Goal: Entertainment & Leisure: Consume media (video, audio)

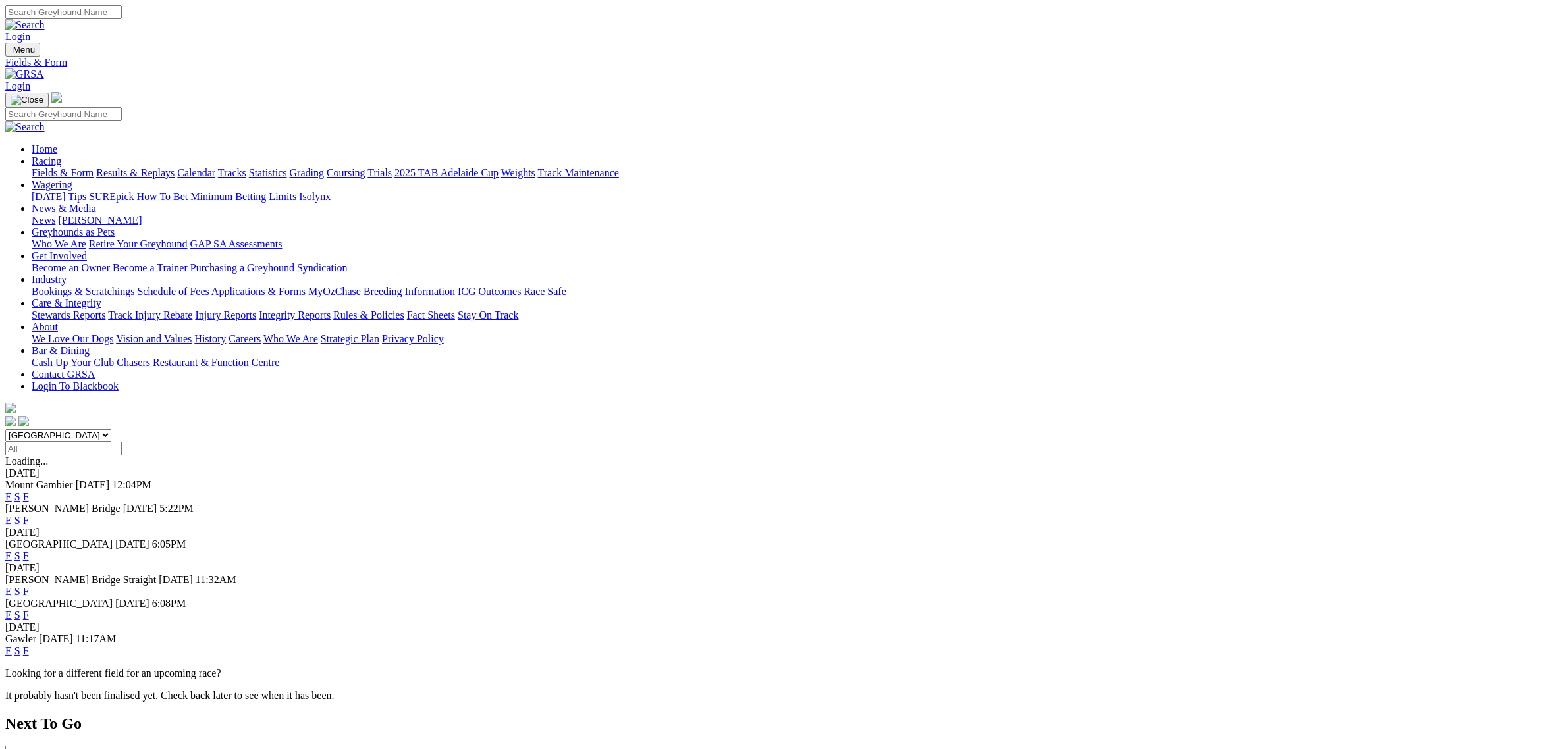
drag, startPoint x: 0, startPoint y: 0, endPoint x: 483, endPoint y: 166, distance: 510.7
click at [111, 429] on select "South Australia New South Wales Northern Territory Queensland Tasmania Victoria…" at bounding box center [58, 435] width 106 height 13
select select "QLD"
click at [111, 429] on select "South Australia New South Wales Northern Territory Queensland Tasmania Victoria…" at bounding box center [58, 435] width 106 height 13
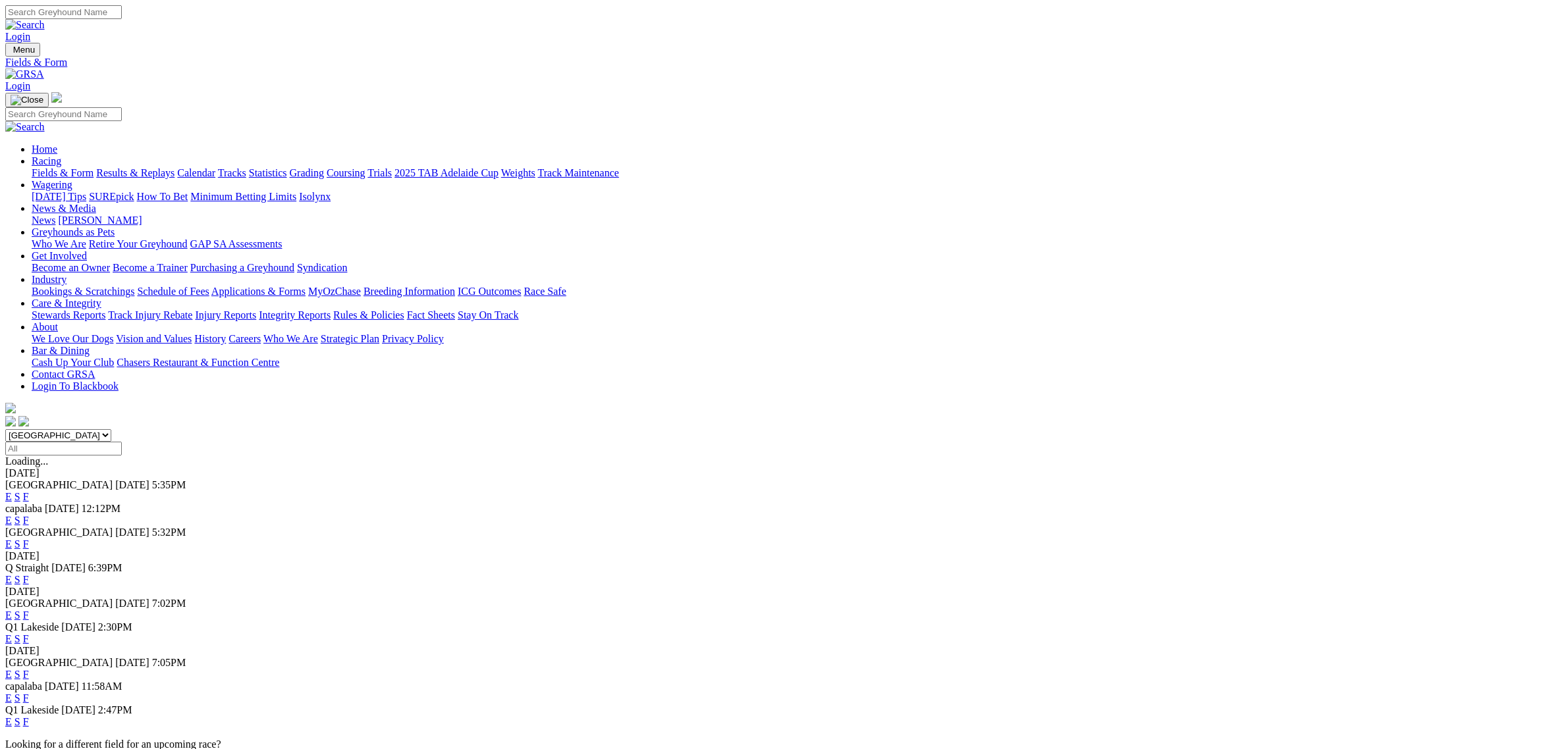
click at [12, 491] on link "E" at bounding box center [8, 497] width 6 height 11
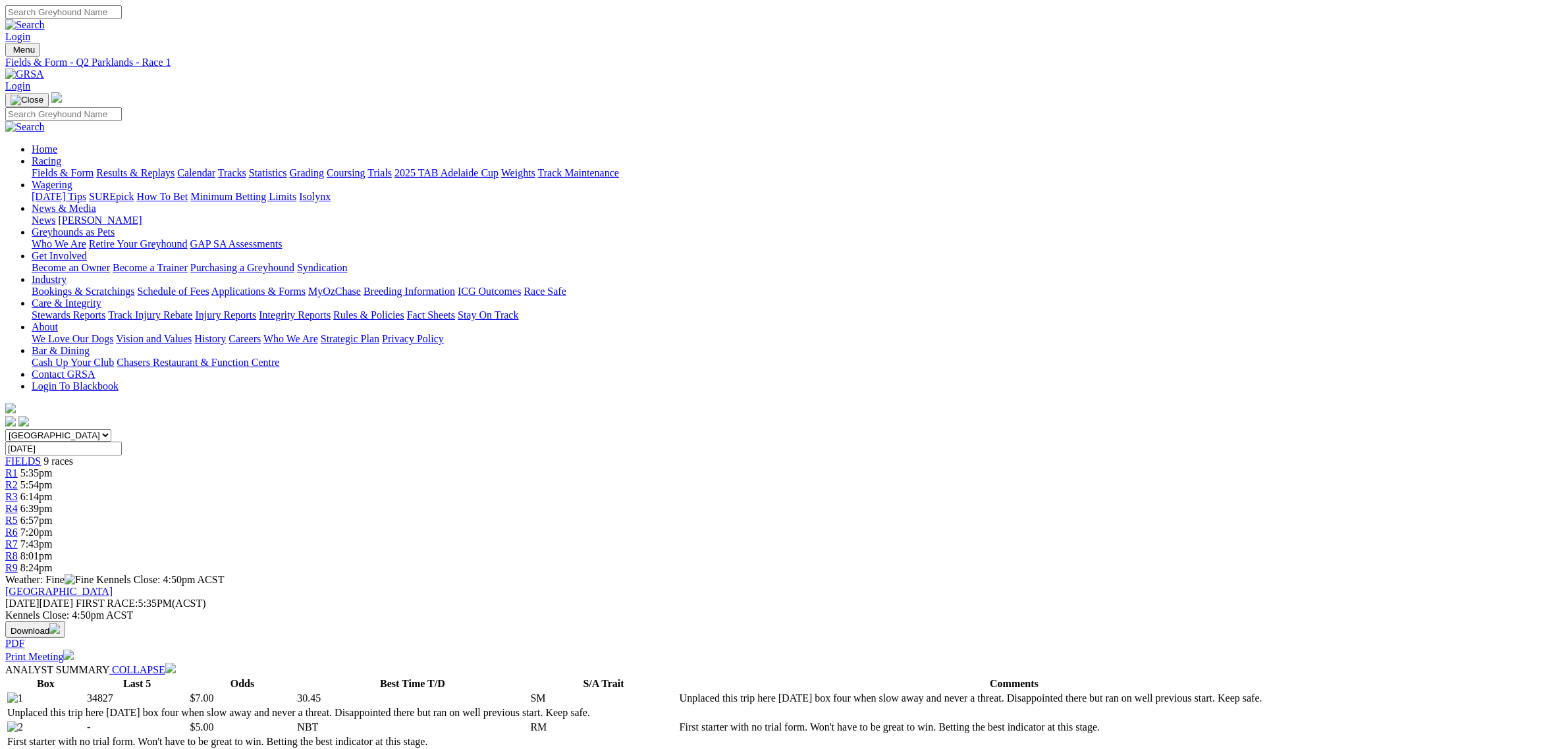
click at [53, 479] on span "5:54pm" at bounding box center [37, 485] width 32 height 11
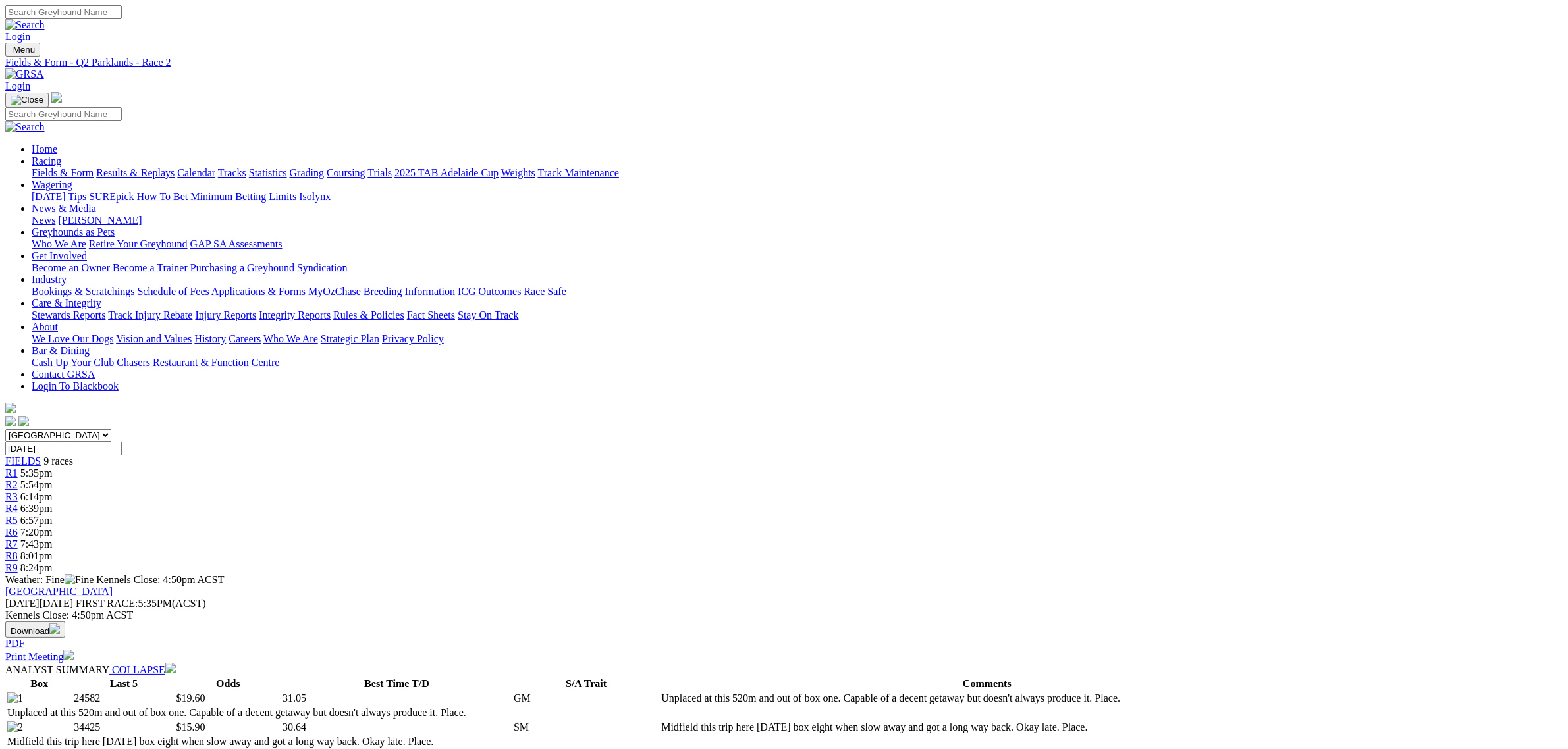
scroll to position [576, 0]
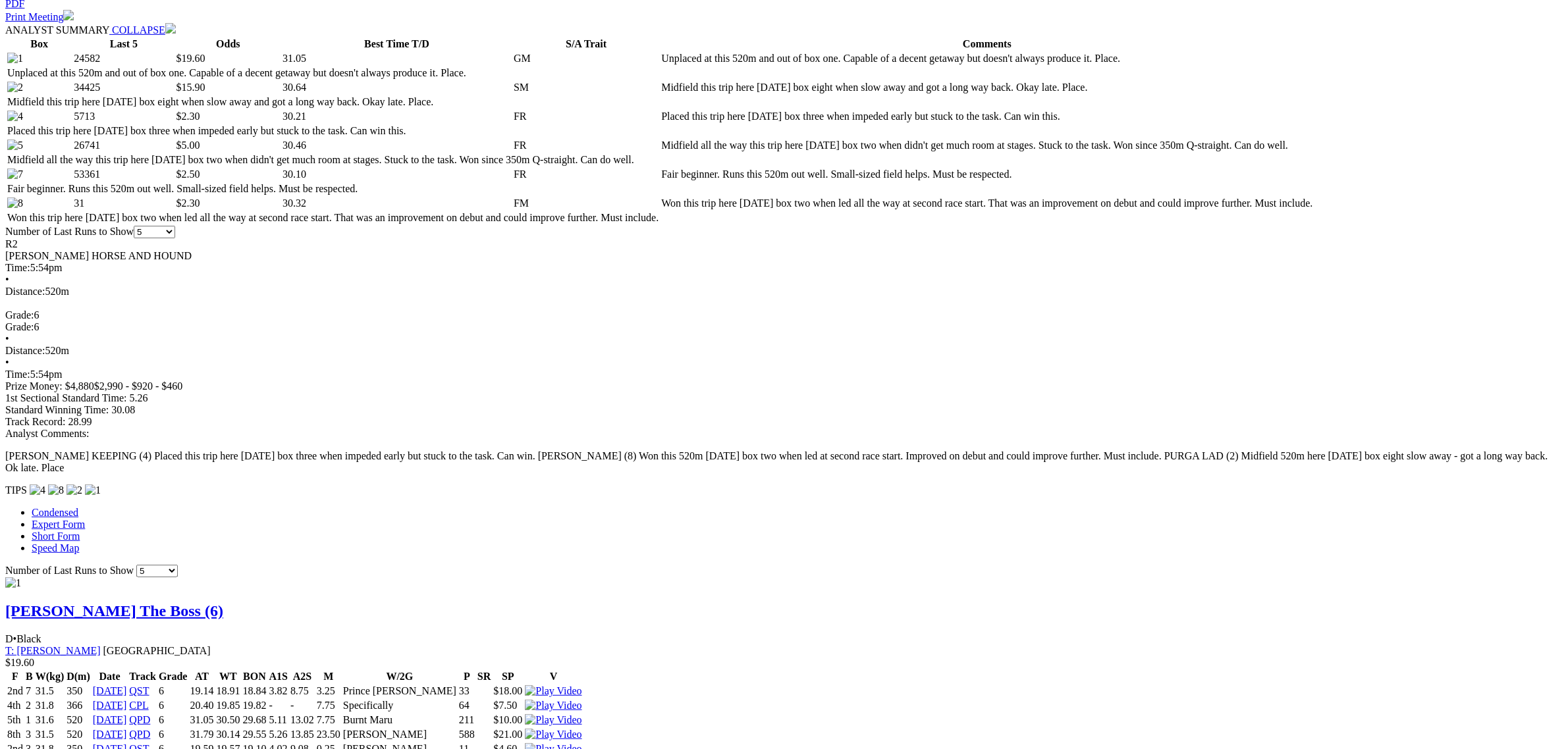
scroll to position [658, 0]
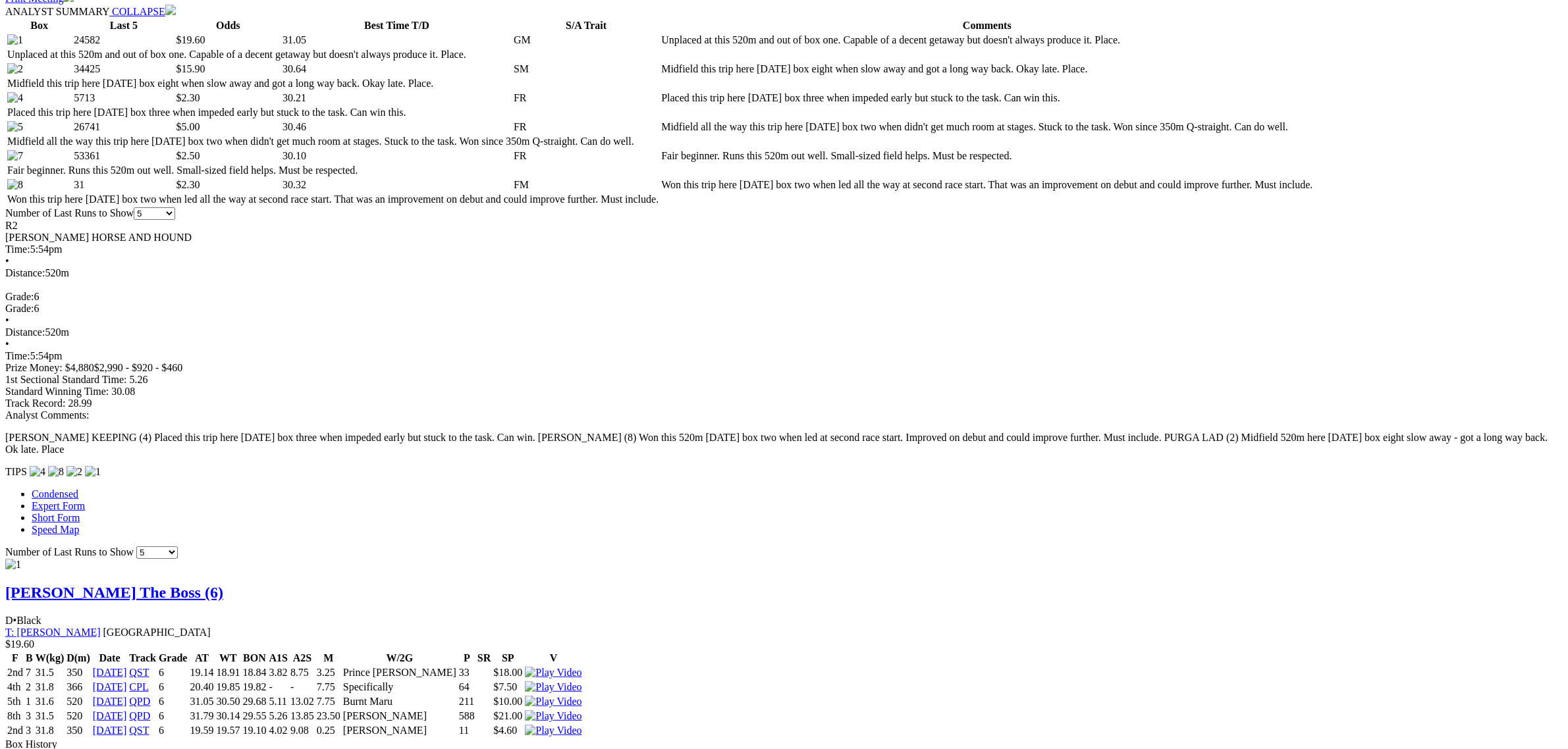
click at [581, 695] on img at bounding box center [553, 701] width 56 height 12
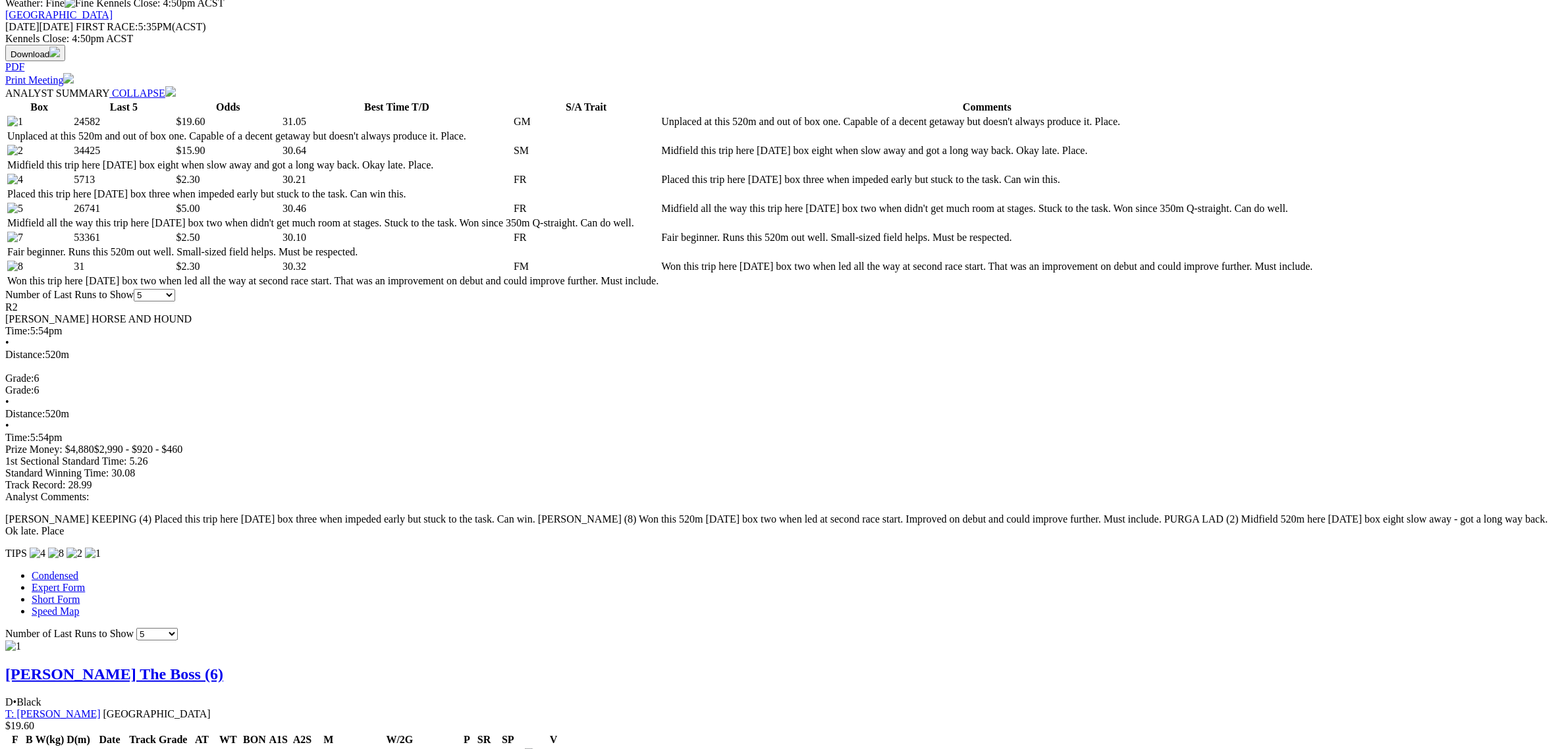
scroll to position [576, 0]
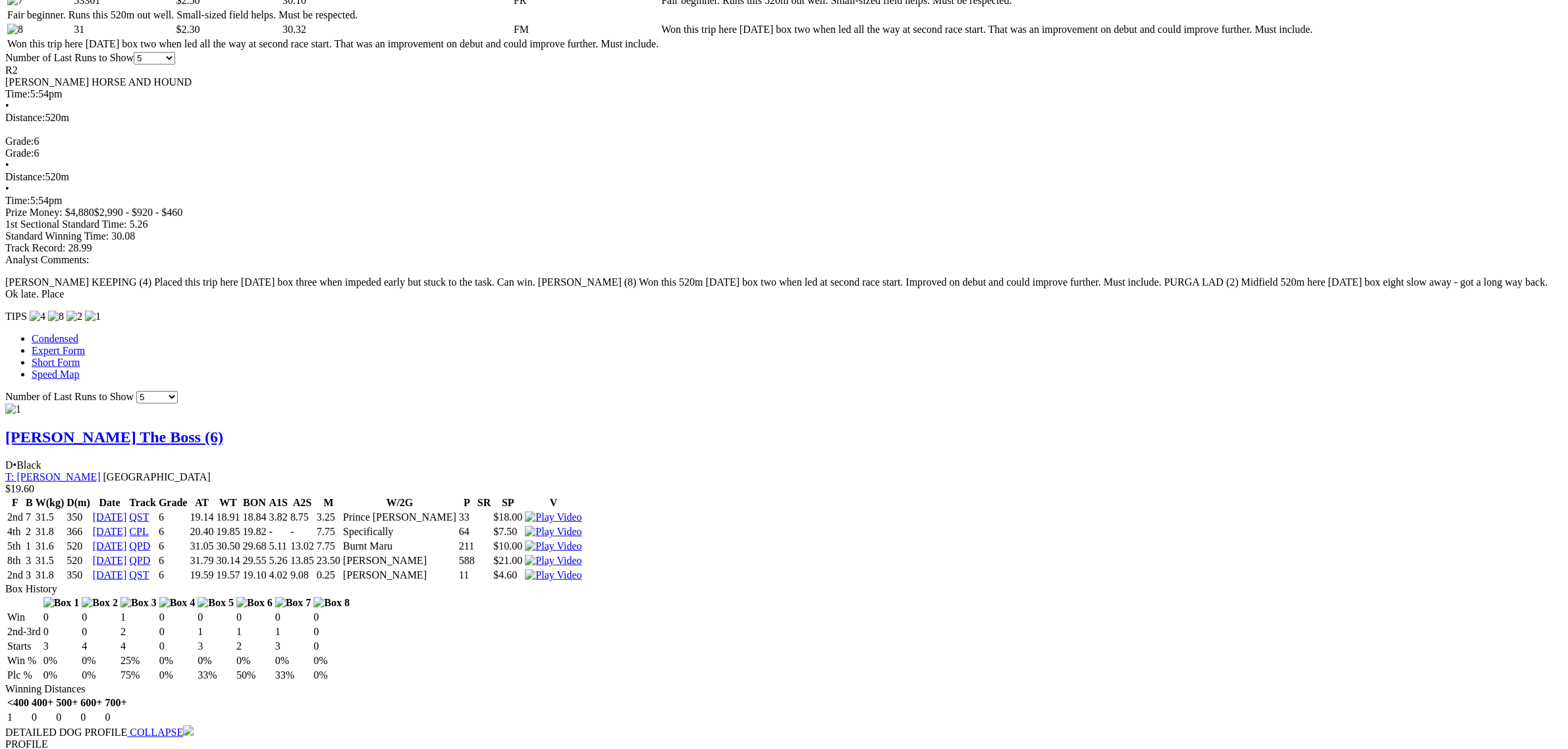
scroll to position [1069, 0]
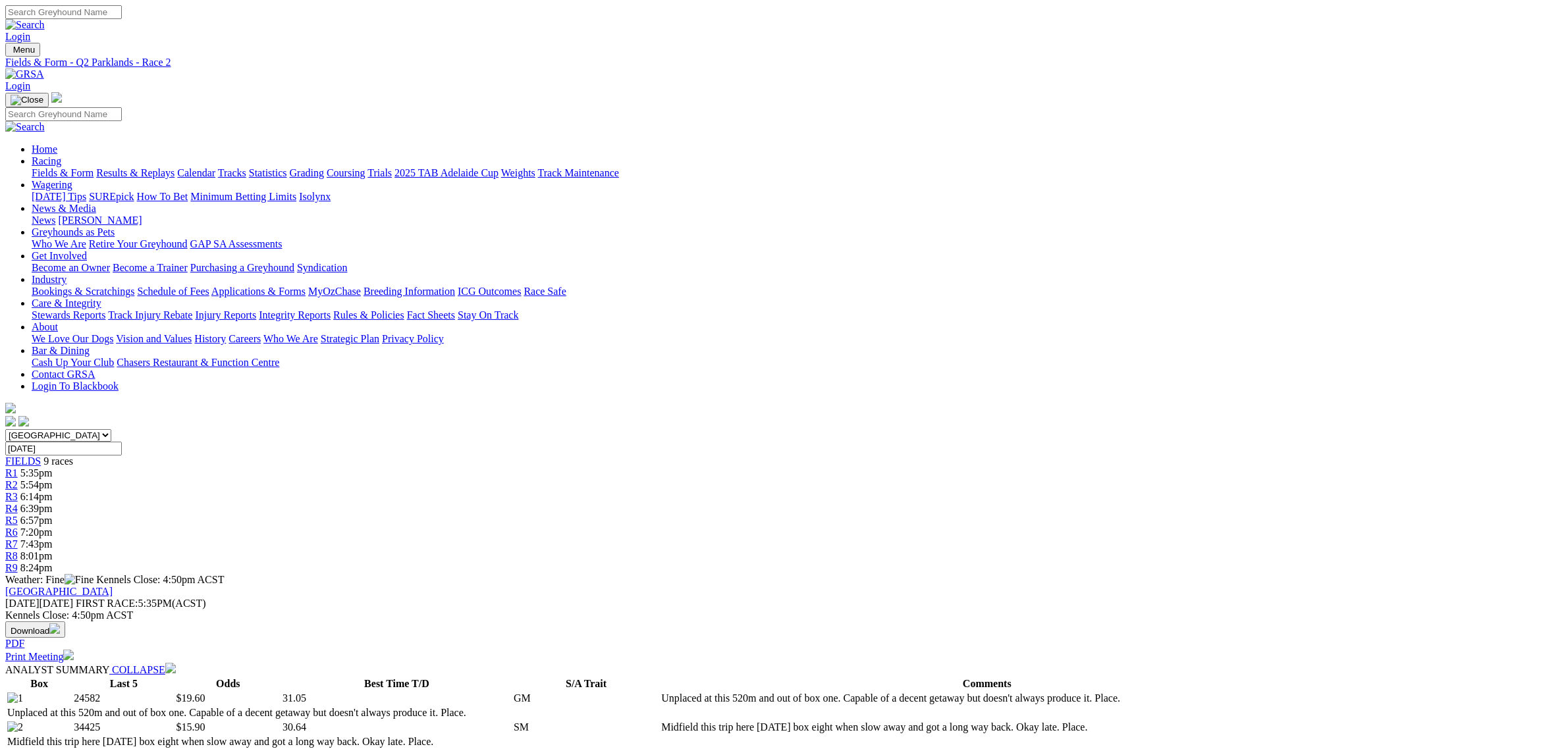
click at [18, 515] on link "R5" at bounding box center [11, 520] width 13 height 11
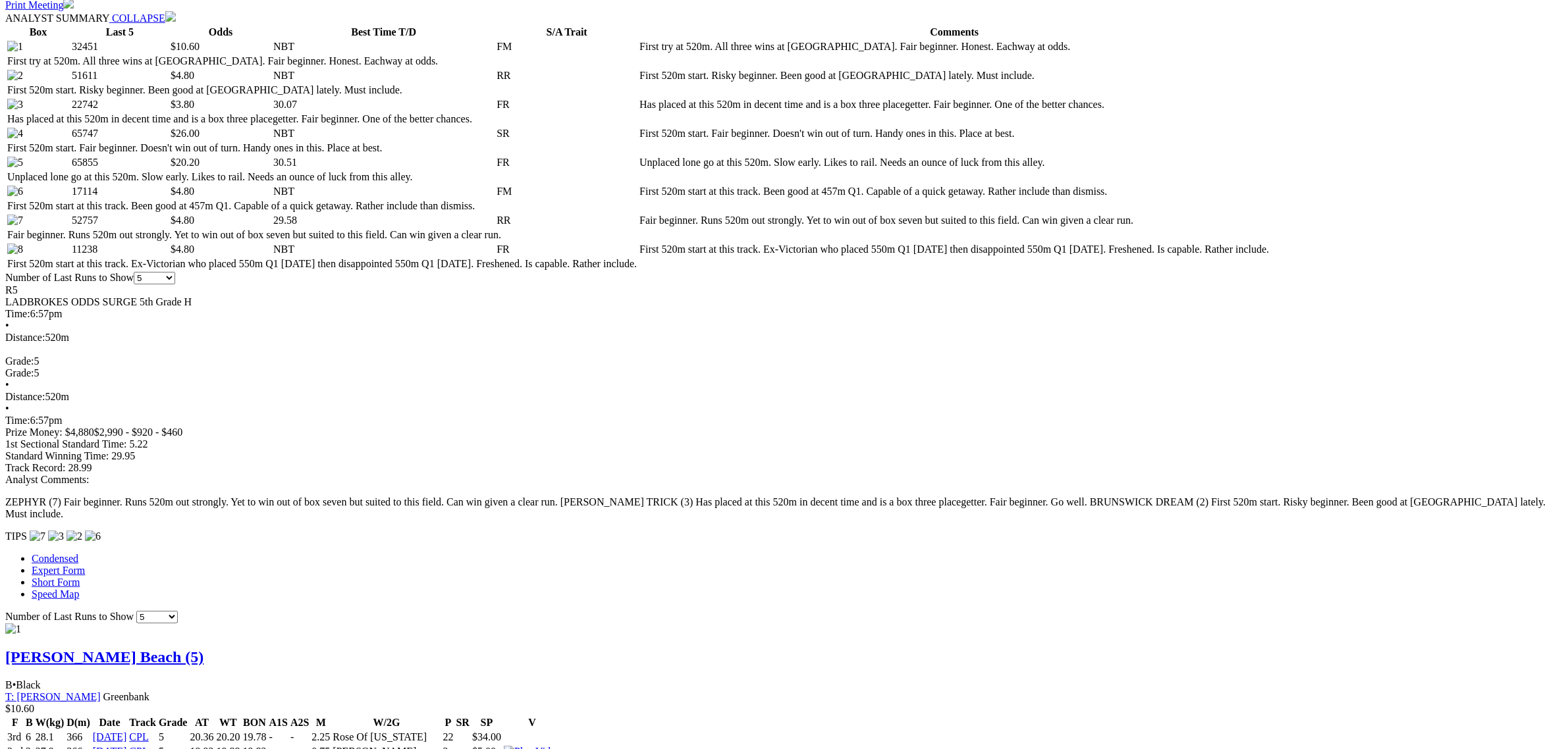
scroll to position [741, 0]
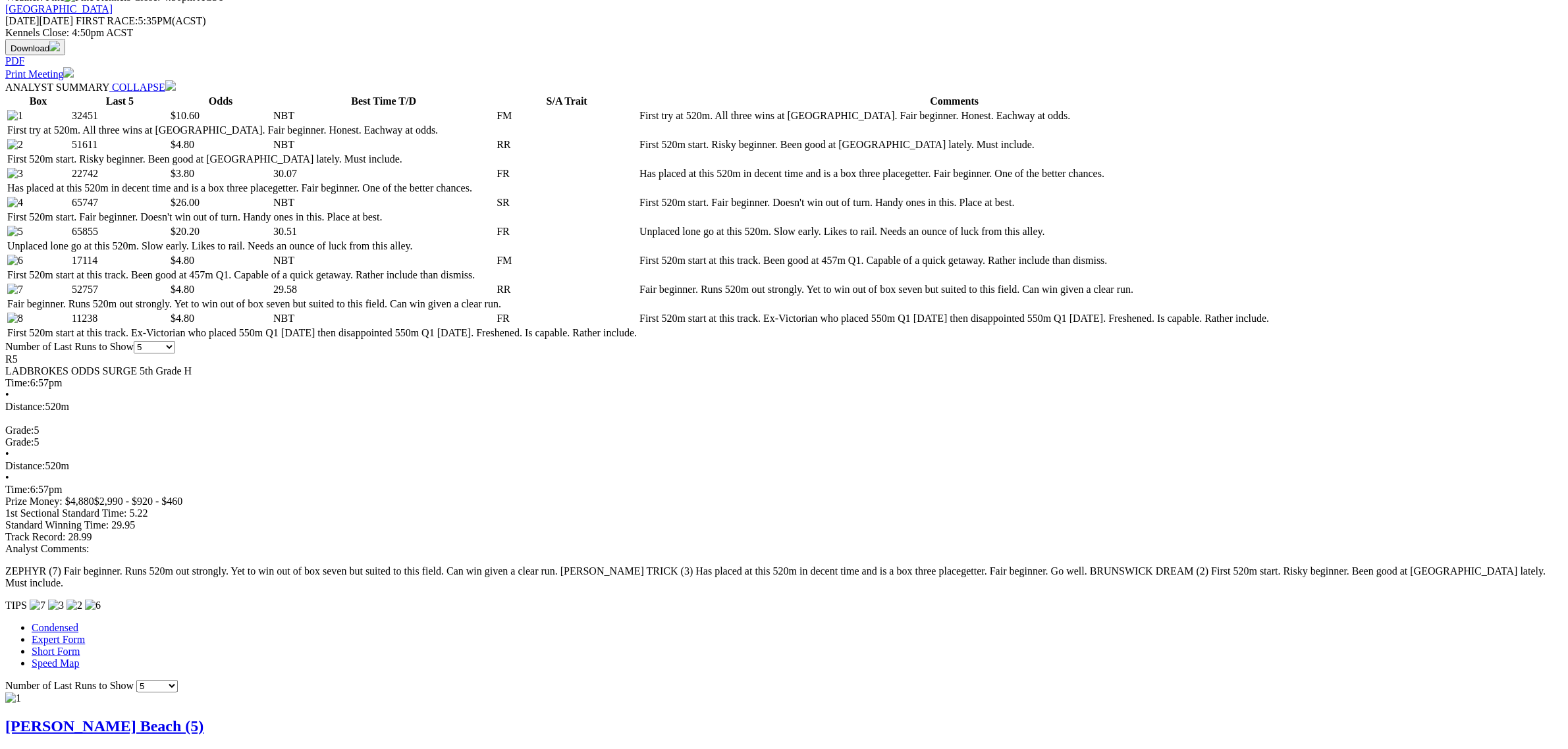
scroll to position [411, 0]
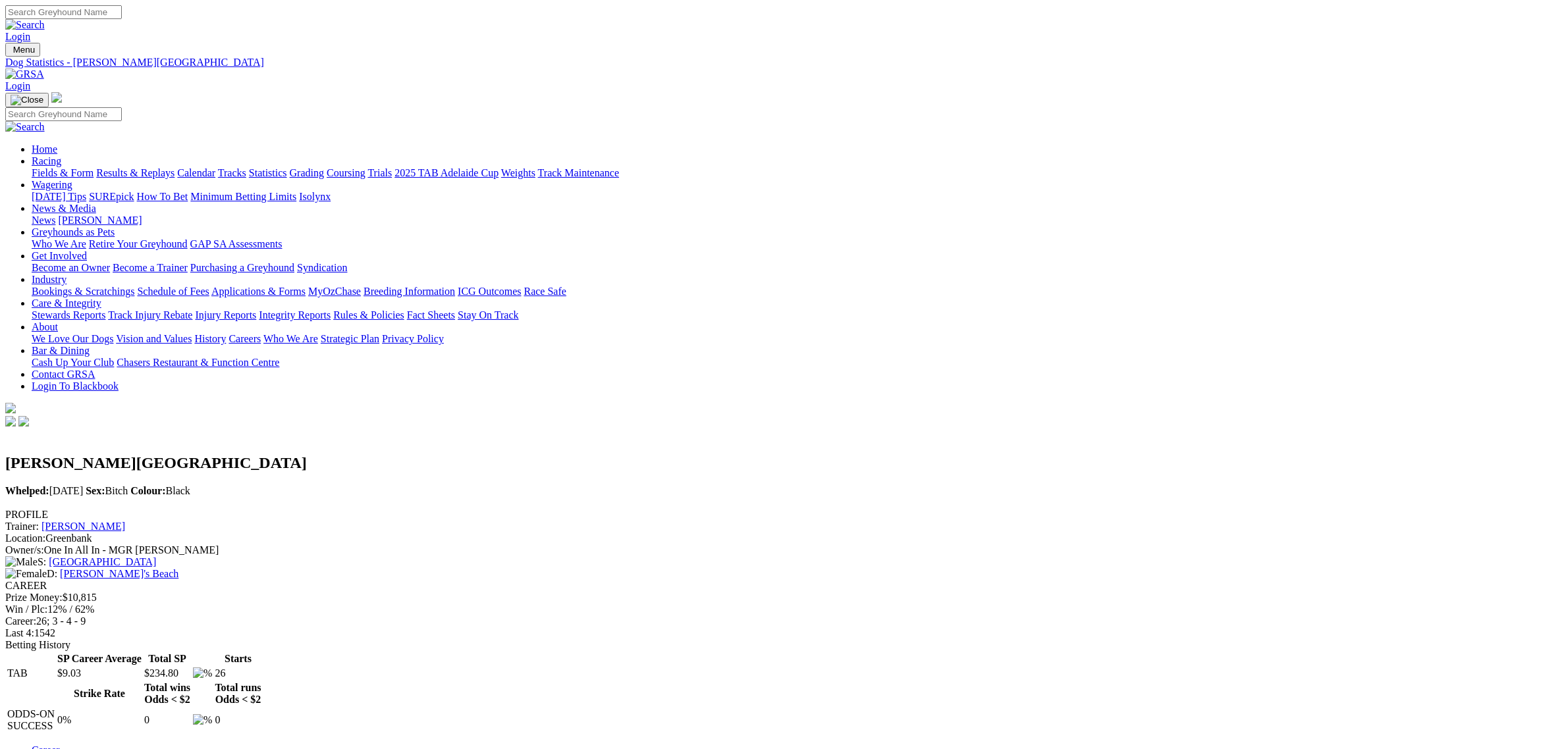
scroll to position [411, 0]
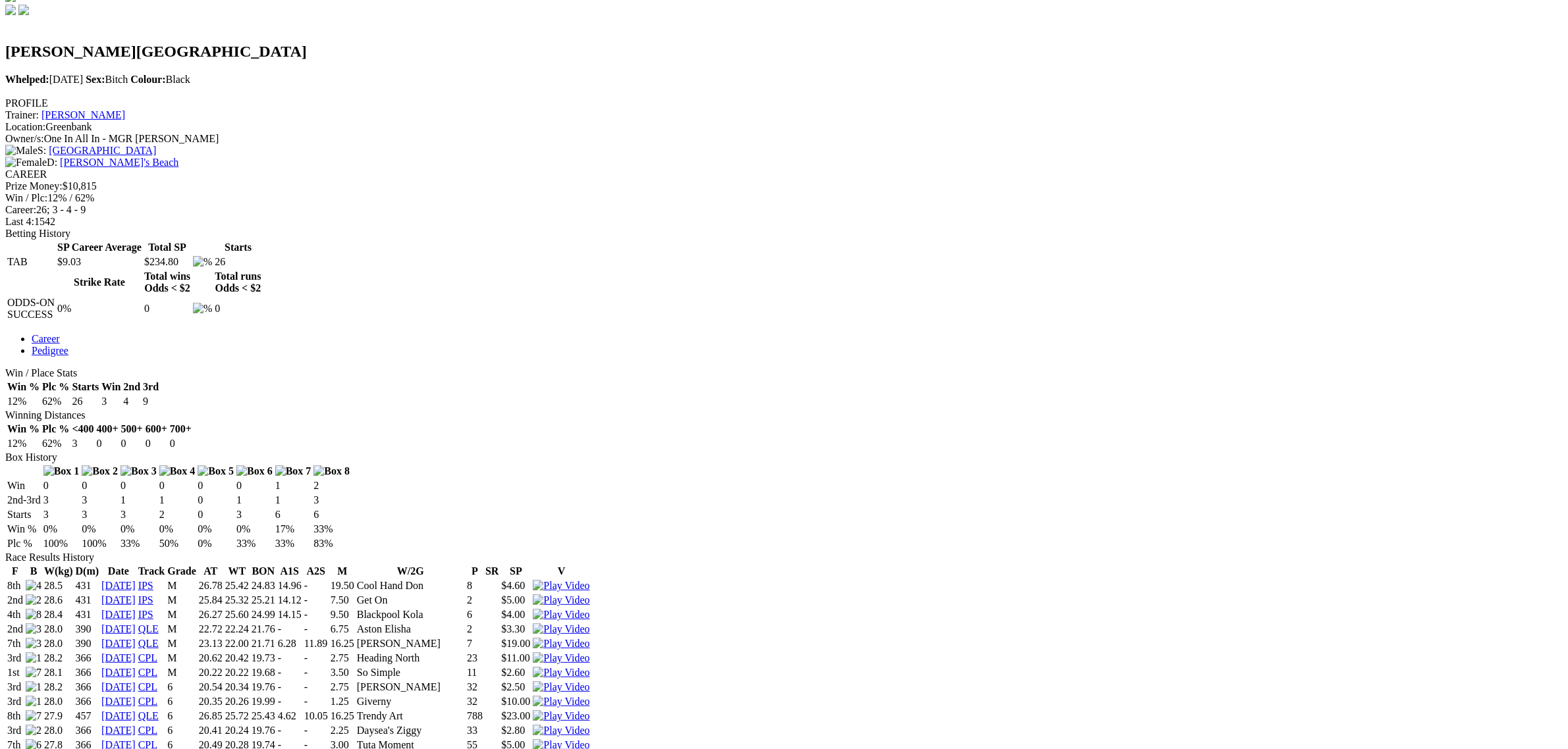
click at [590, 594] on td at bounding box center [561, 600] width 58 height 13
click at [589, 595] on img at bounding box center [561, 600] width 56 height 12
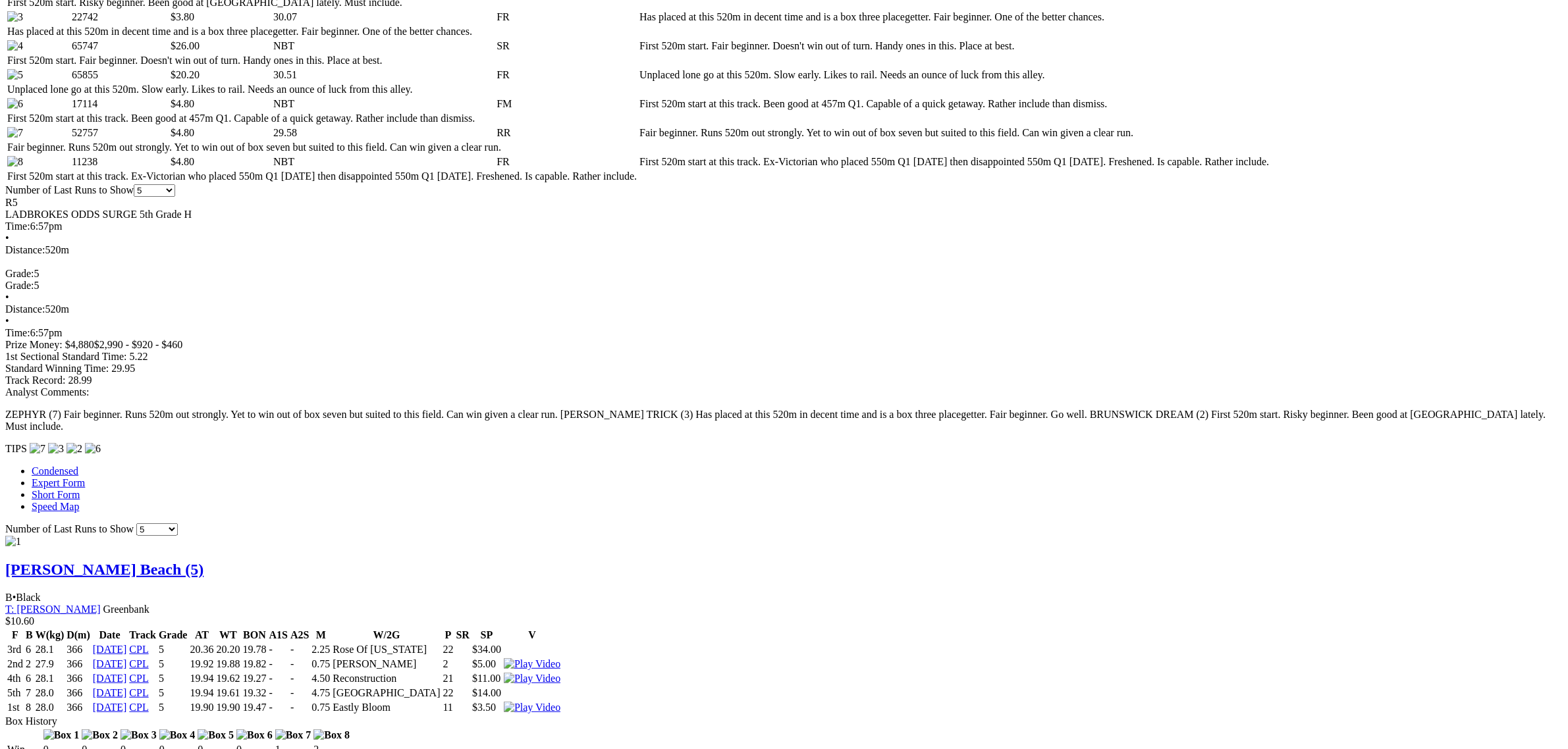
scroll to position [741, 0]
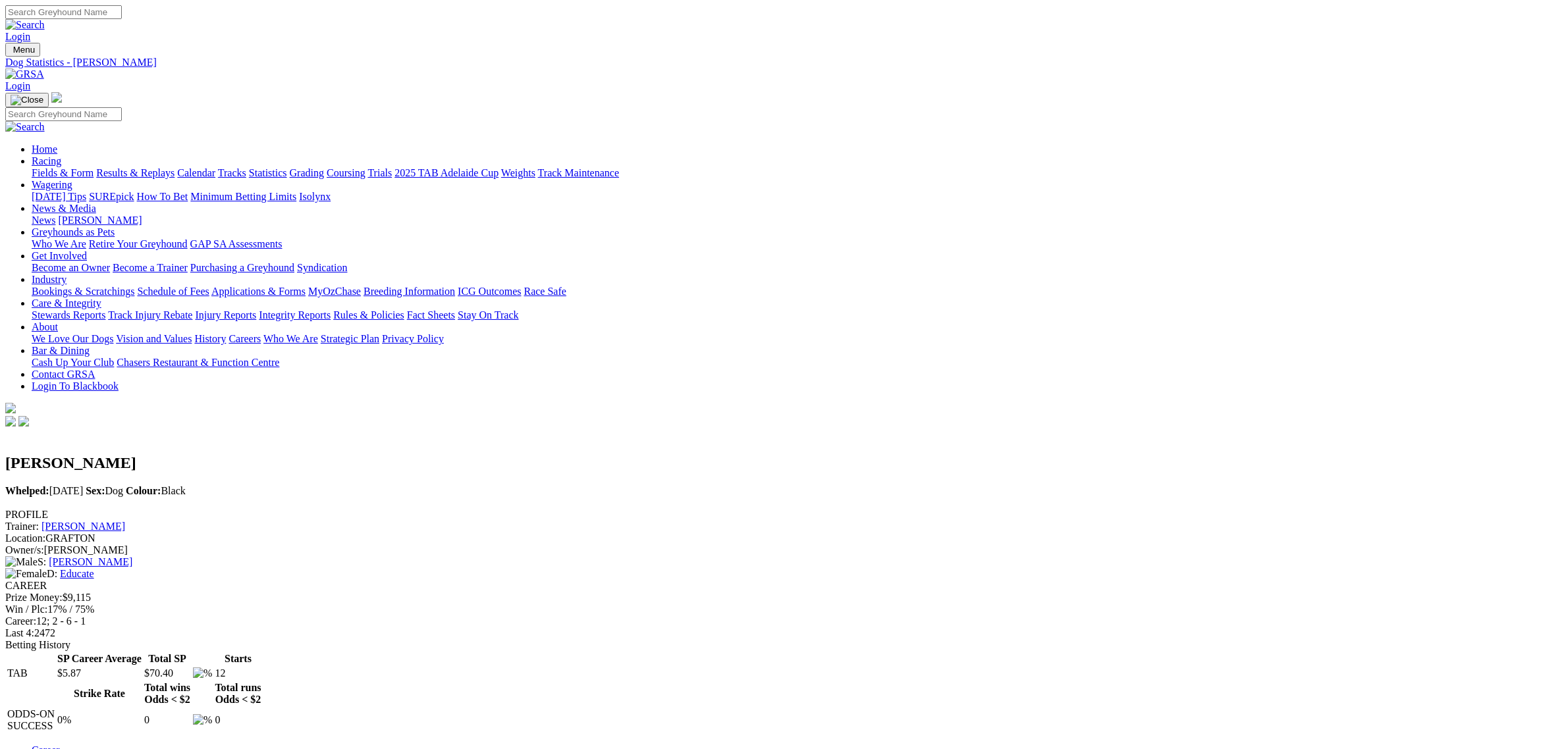
scroll to position [164, 0]
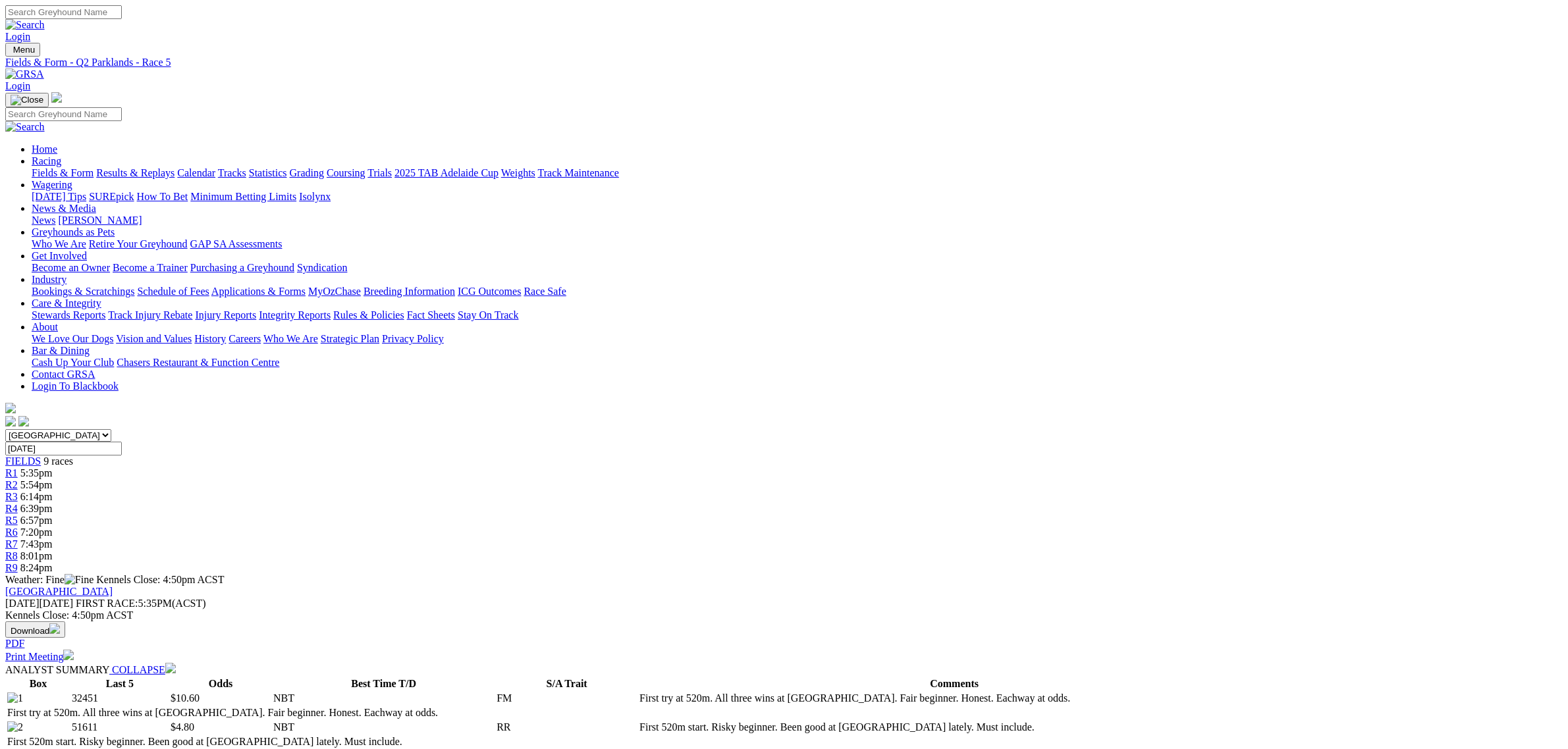
click at [18, 526] on link "R6" at bounding box center [11, 532] width 13 height 11
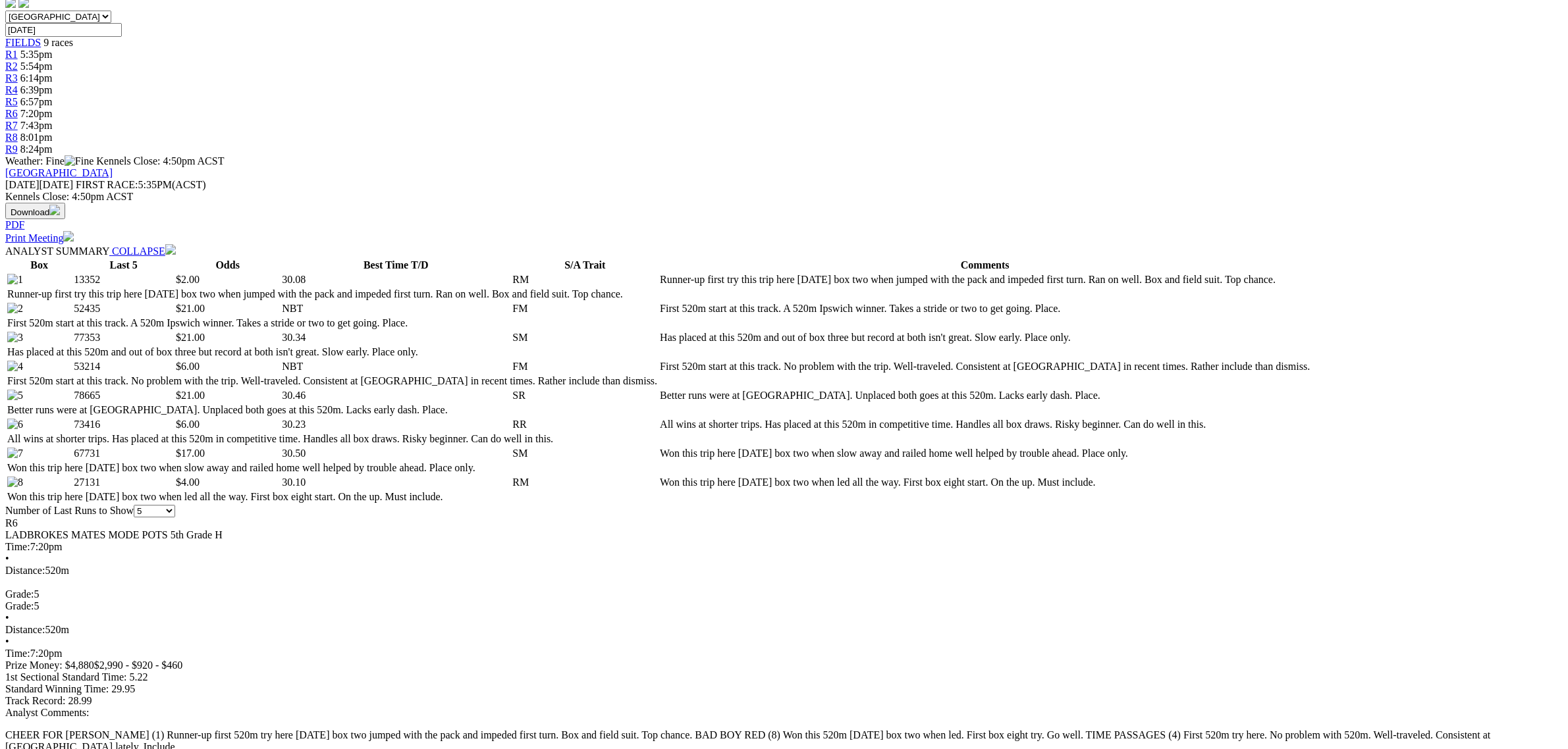
scroll to position [494, 0]
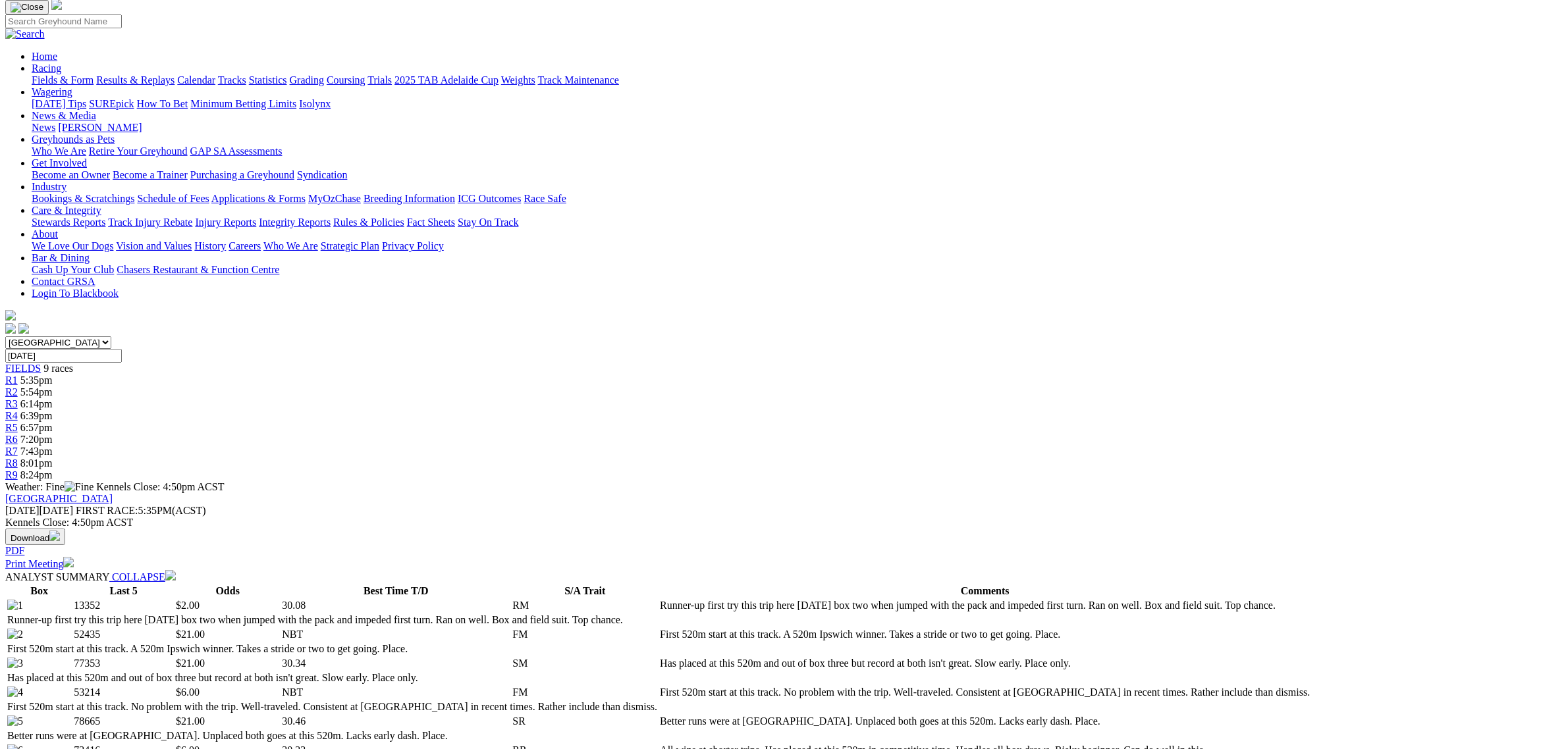
scroll to position [0, 0]
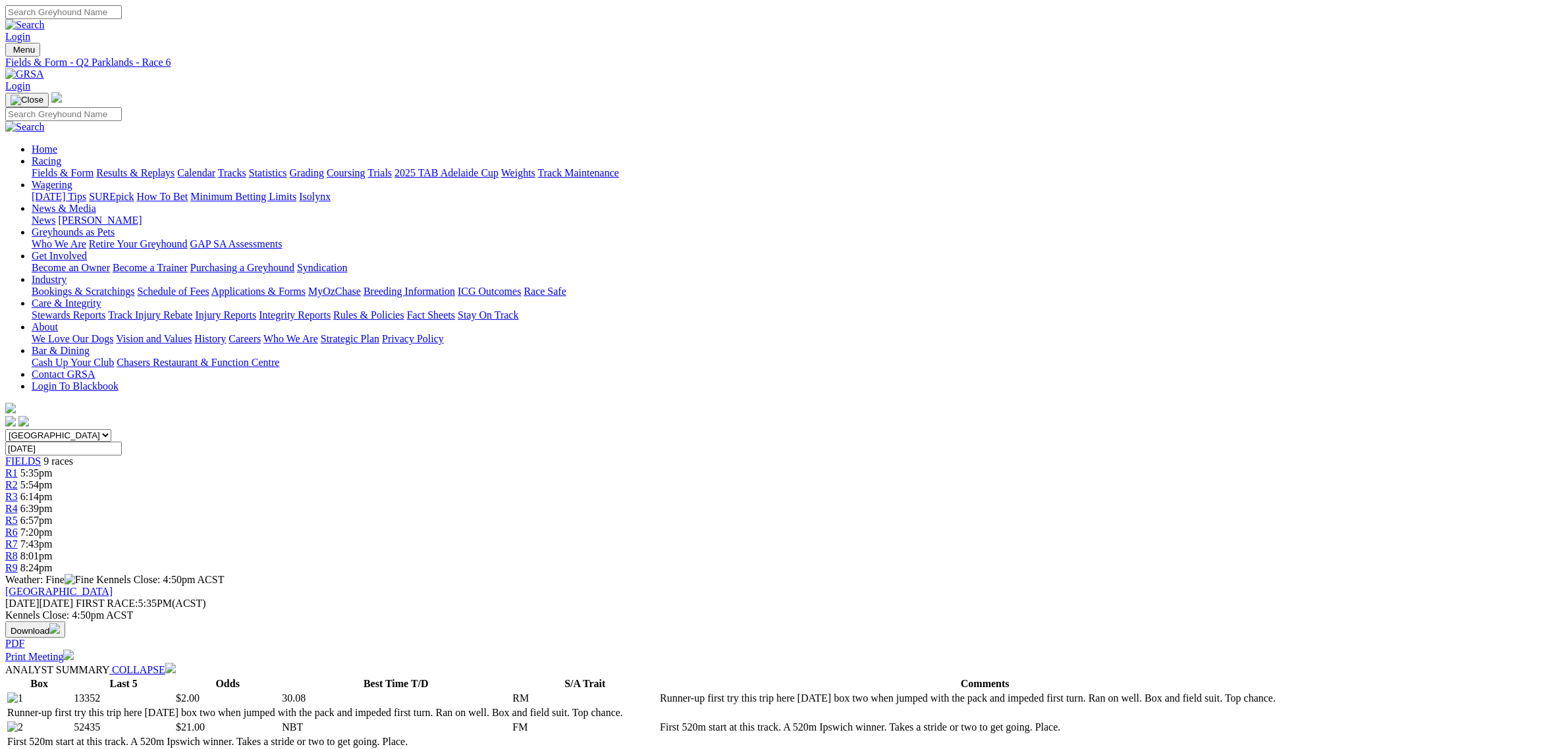
click at [18, 538] on link "R7" at bounding box center [11, 544] width 13 height 11
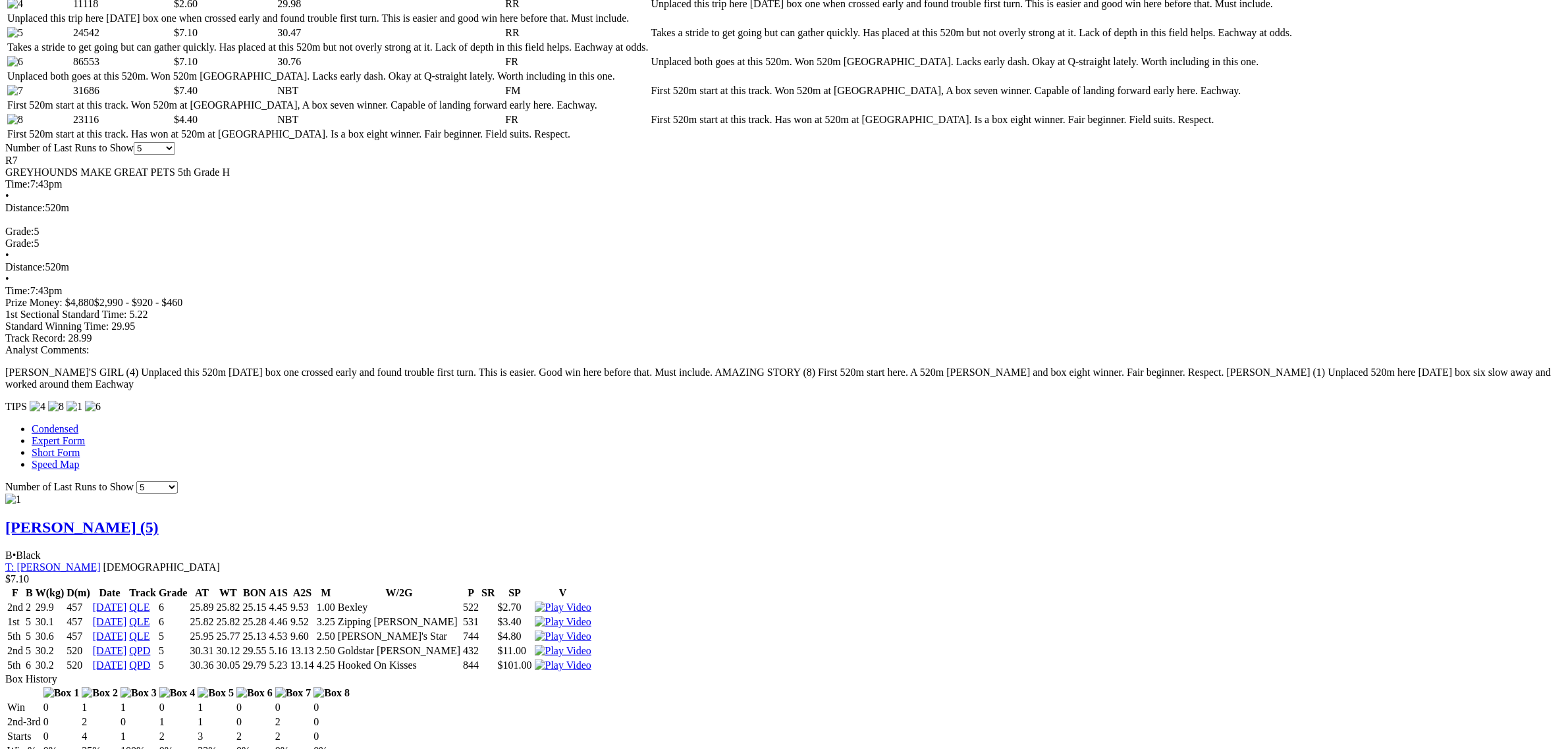
scroll to position [822, 0]
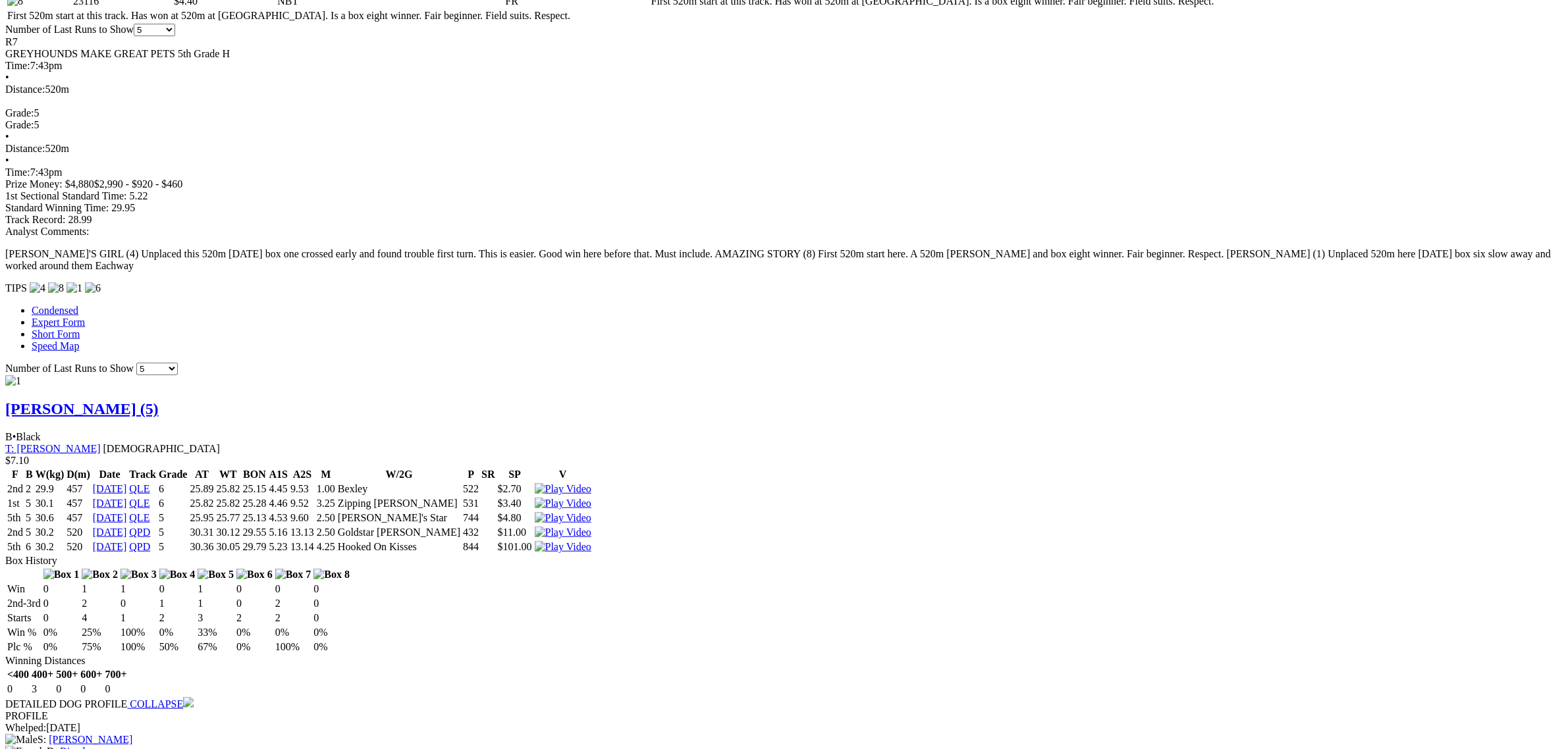
scroll to position [987, 0]
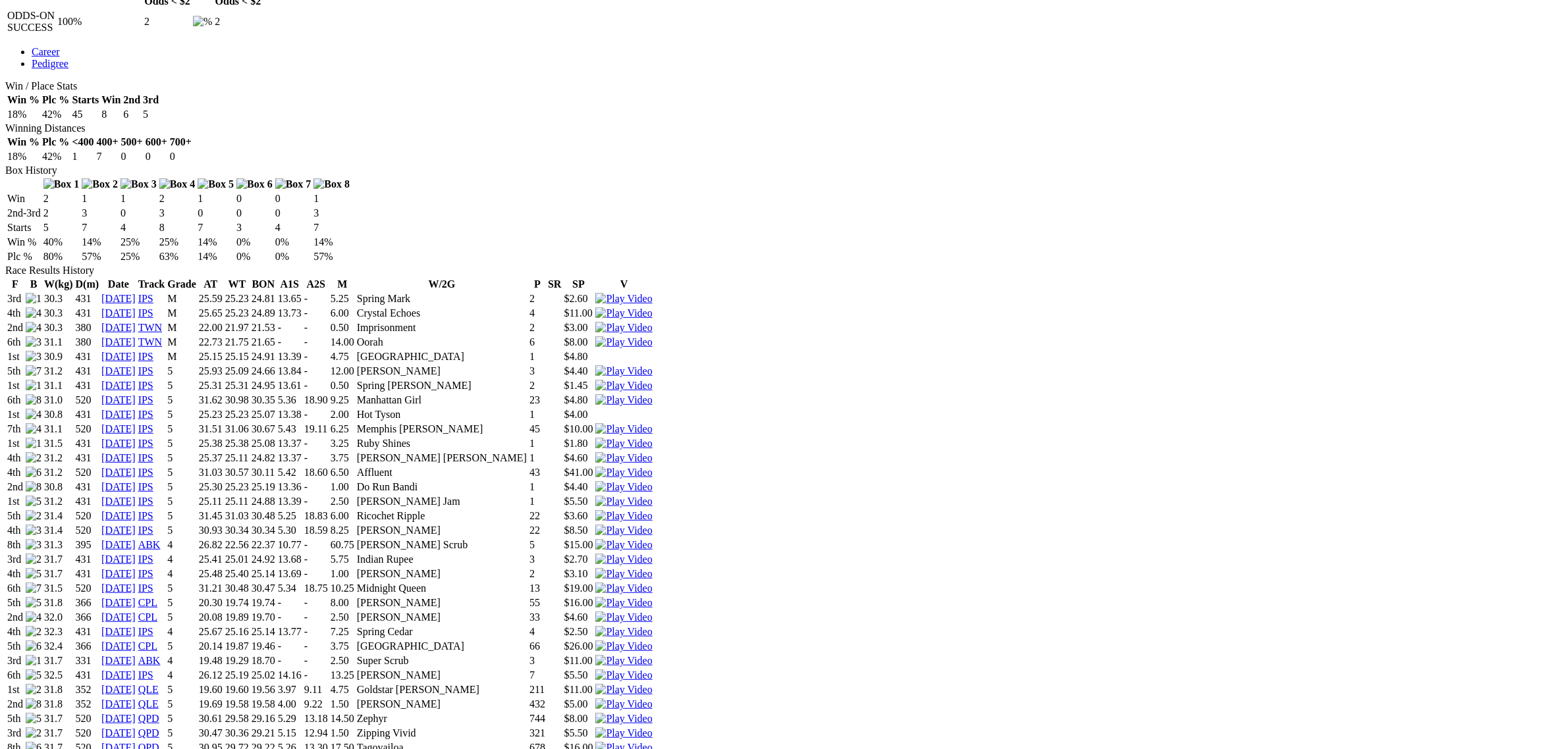
scroll to position [738, 0]
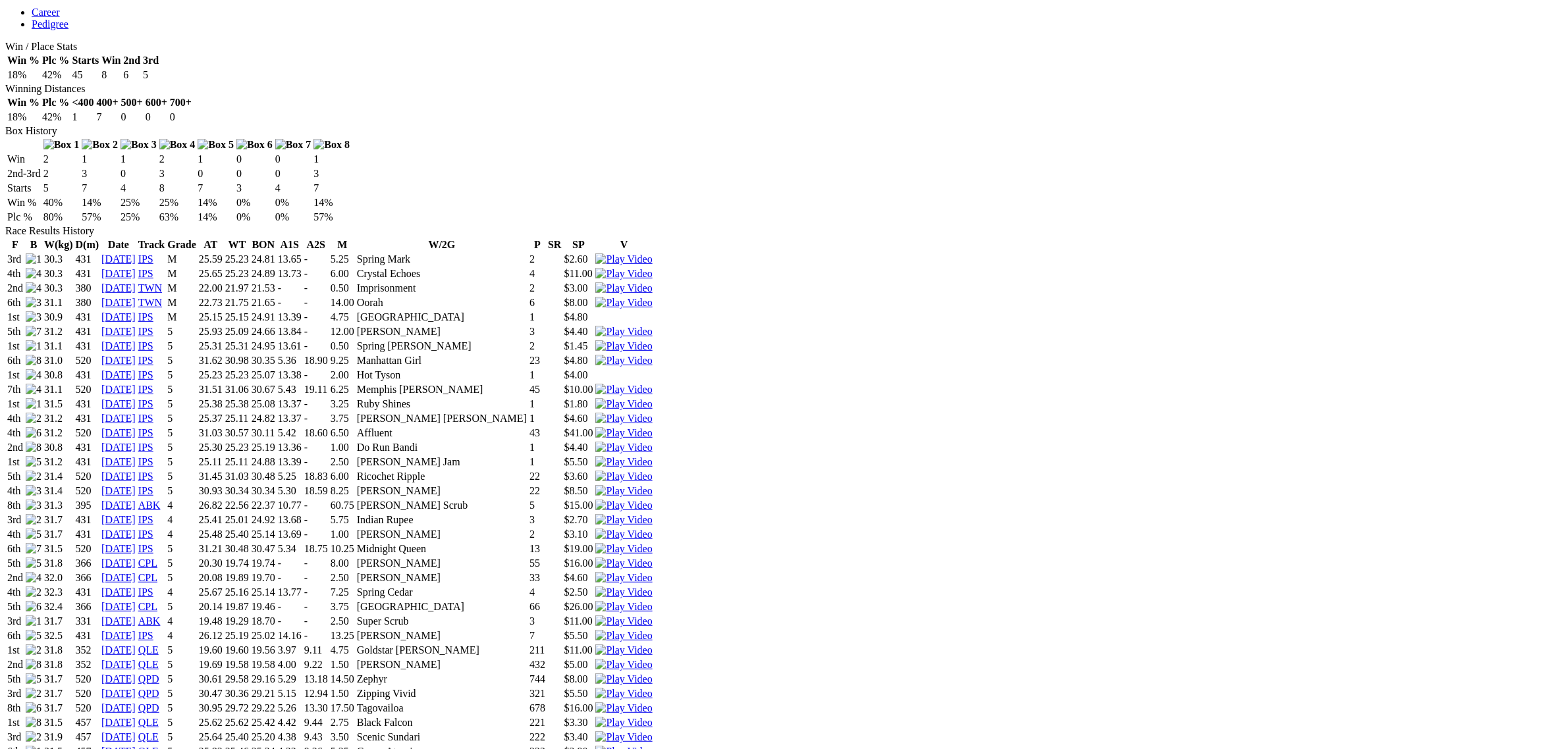
click at [652, 673] on img at bounding box center [623, 678] width 56 height 12
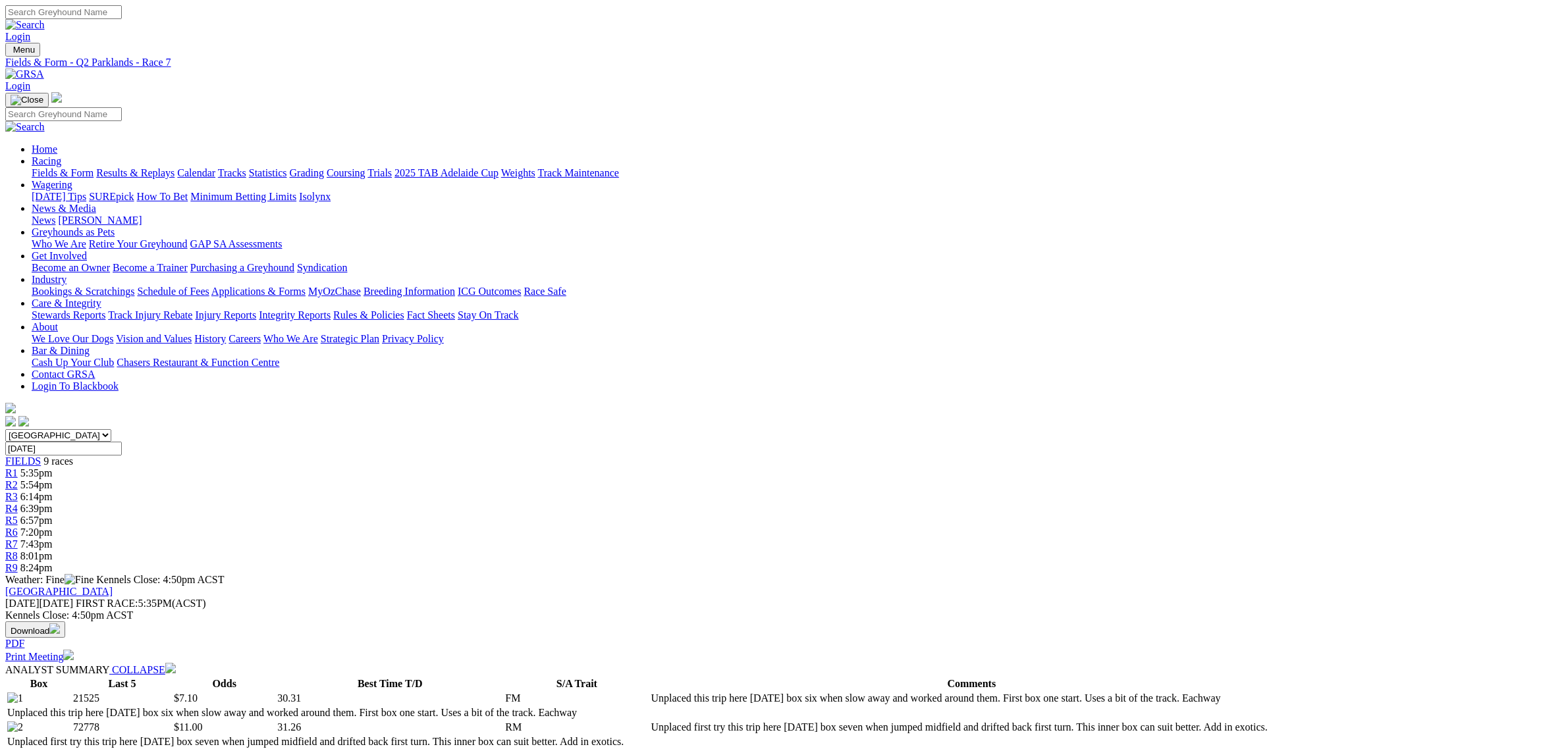
click at [18, 467] on link "R1" at bounding box center [11, 473] width 13 height 11
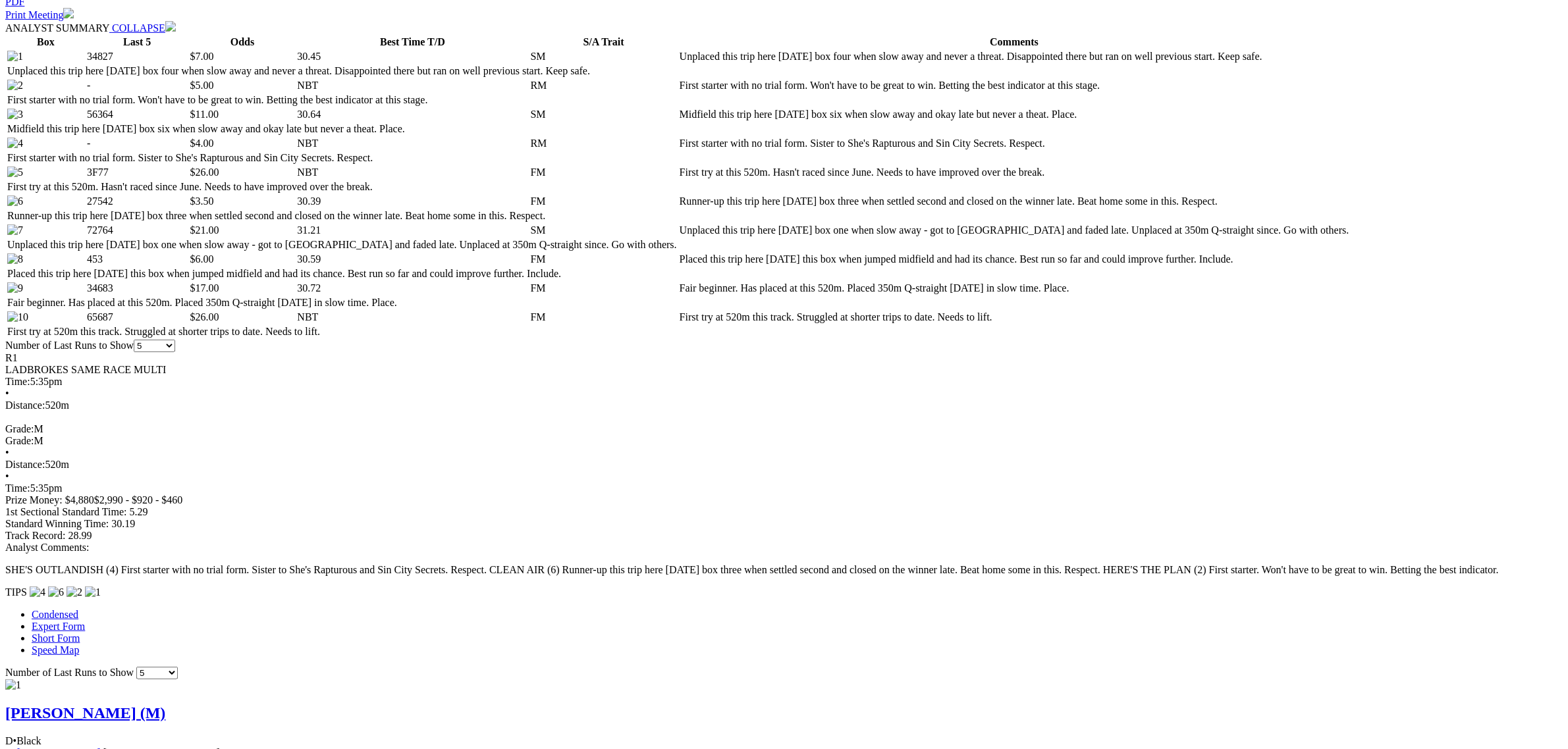
scroll to position [905, 0]
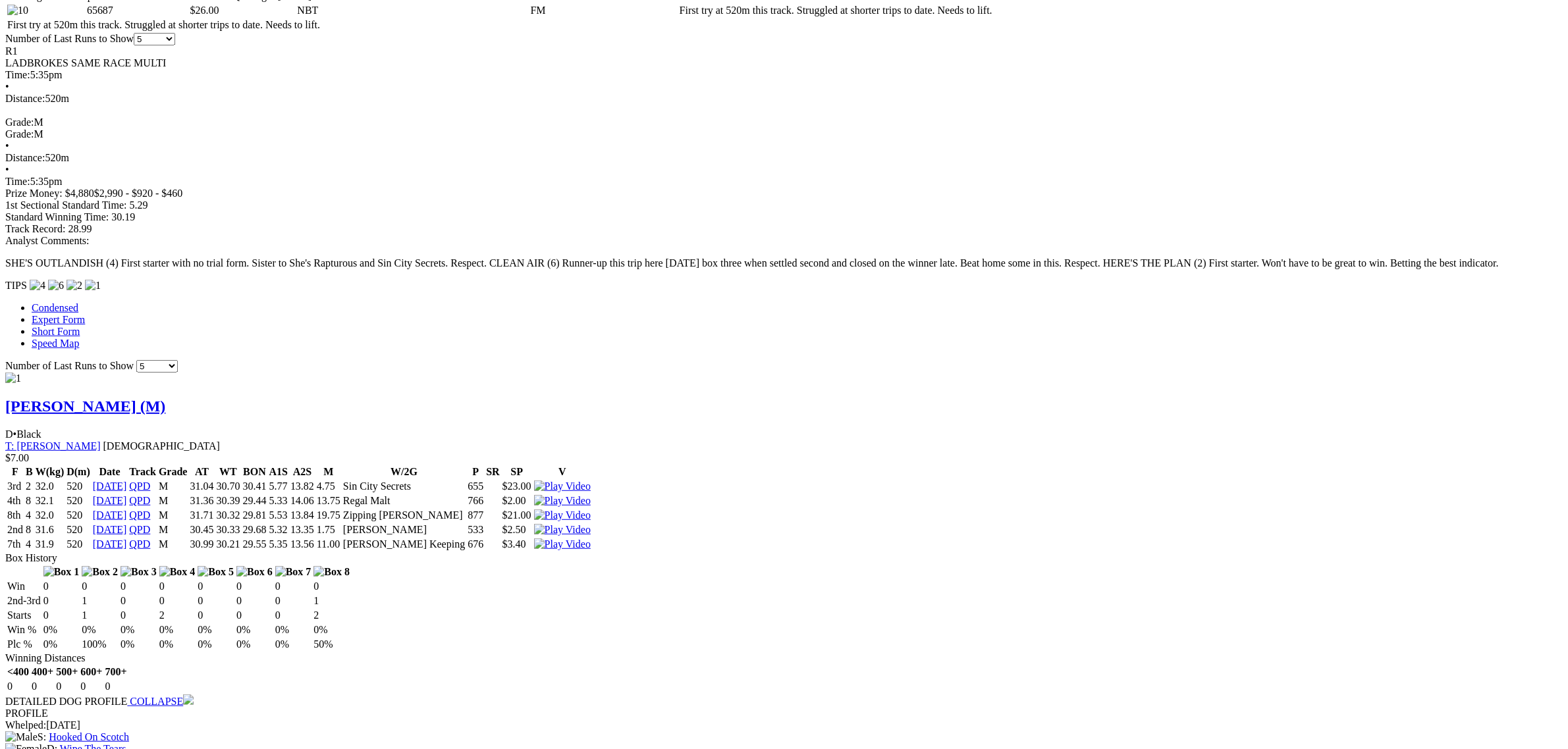
scroll to position [987, 0]
